Goal: Find specific page/section: Find specific page/section

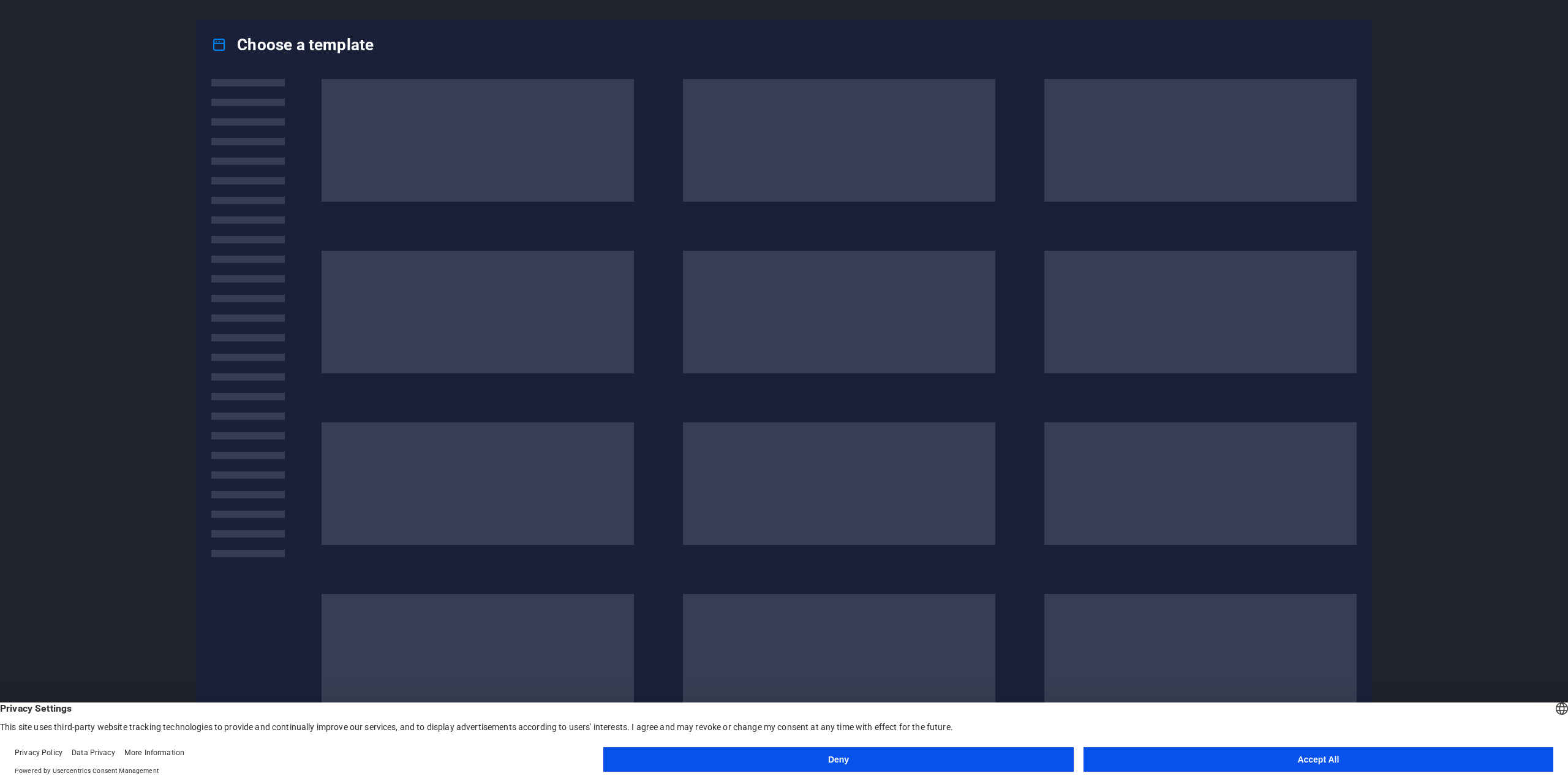
click at [1280, 757] on button "Accept All" at bounding box center [1317, 759] width 469 height 25
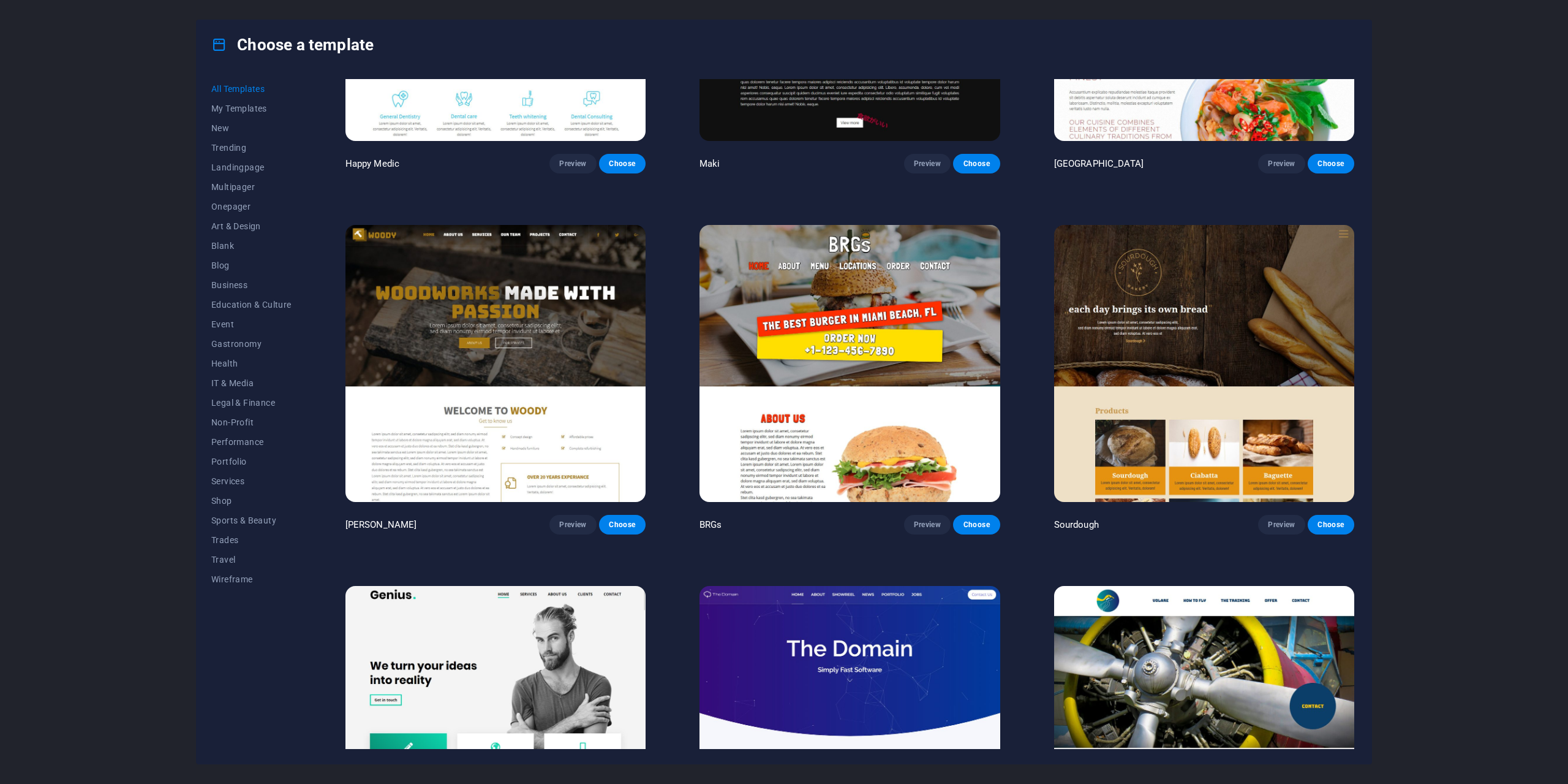
drag, startPoint x: 665, startPoint y: 446, endPoint x: 664, endPoint y: 726, distance: 280.0
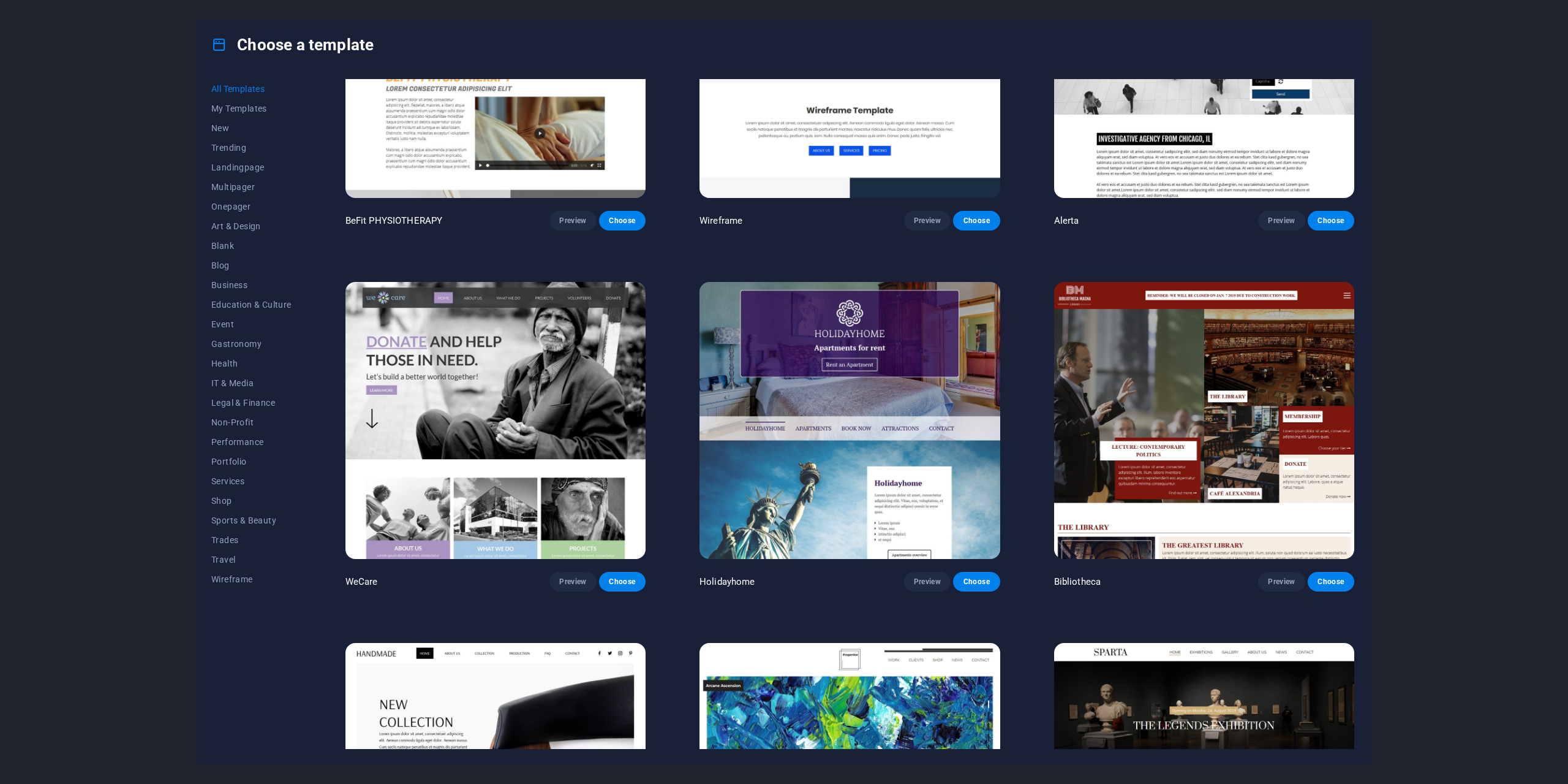
click at [214, 46] on icon at bounding box center [219, 45] width 16 height 16
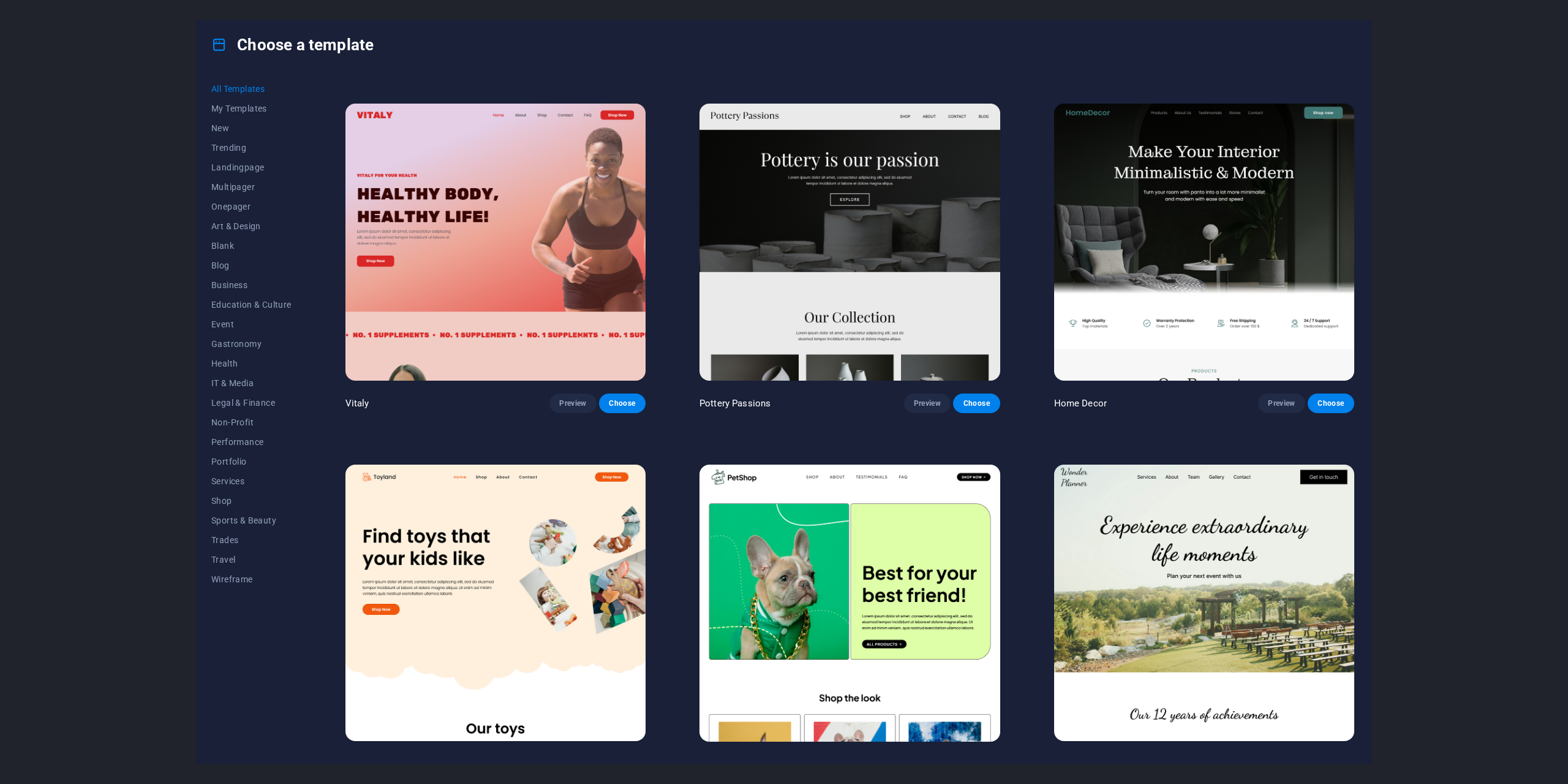
scroll to position [0, 0]
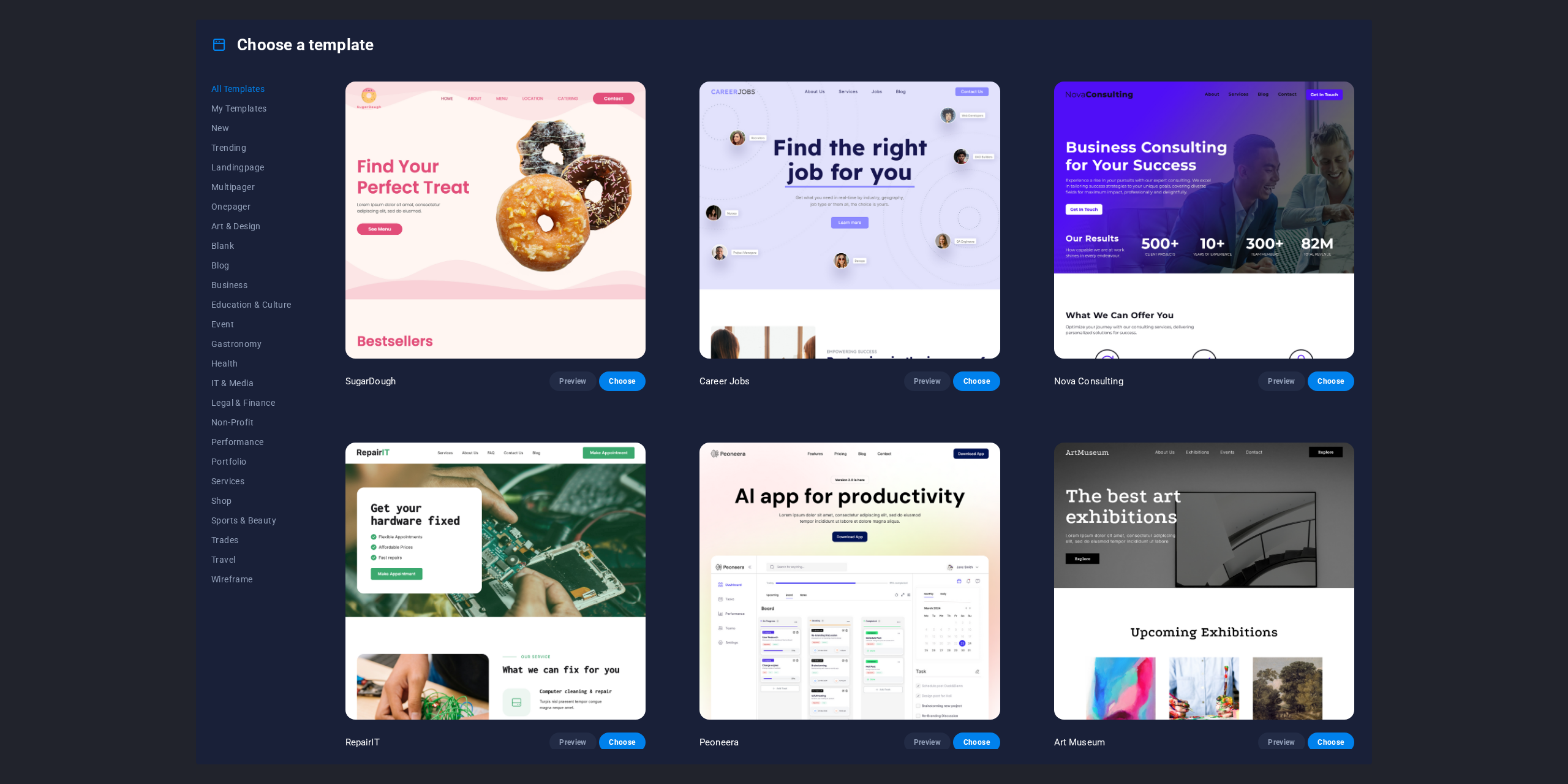
drag, startPoint x: 355, startPoint y: 130, endPoint x: 344, endPoint y: -74, distance: 204.3
